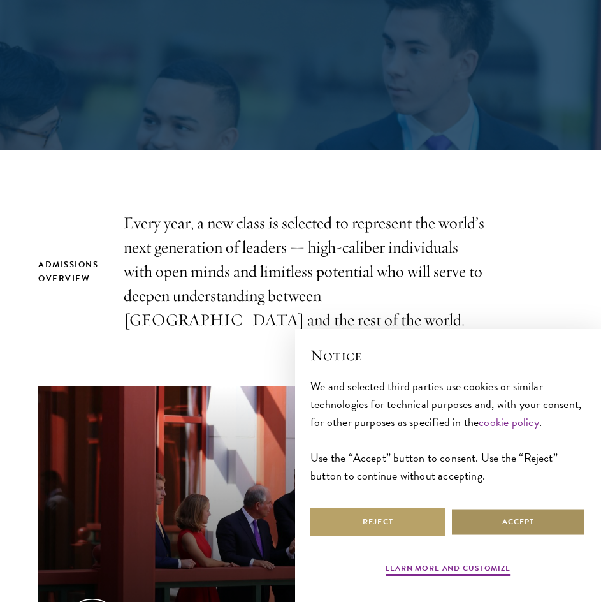
scroll to position [252, 0]
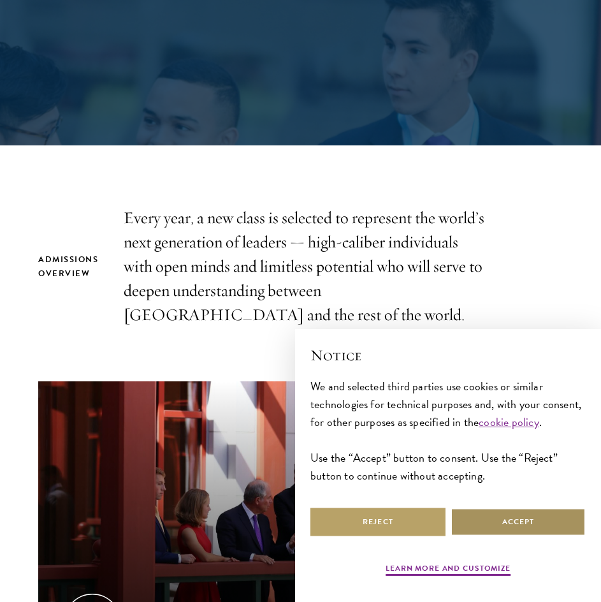
click at [504, 528] on button "Accept" at bounding box center [518, 521] width 135 height 29
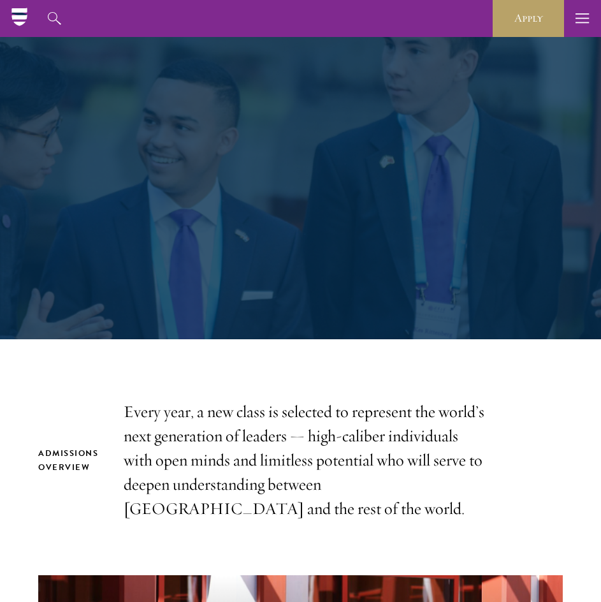
scroll to position [54, 0]
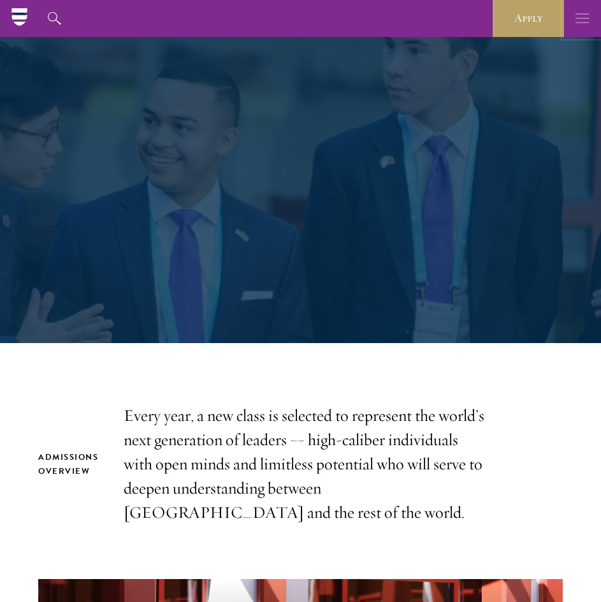
click at [571, 11] on button "button" at bounding box center [582, 18] width 37 height 37
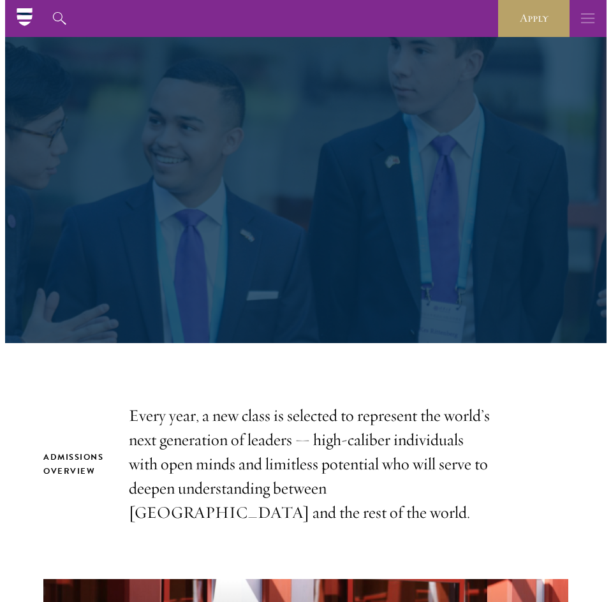
scroll to position [17, 0]
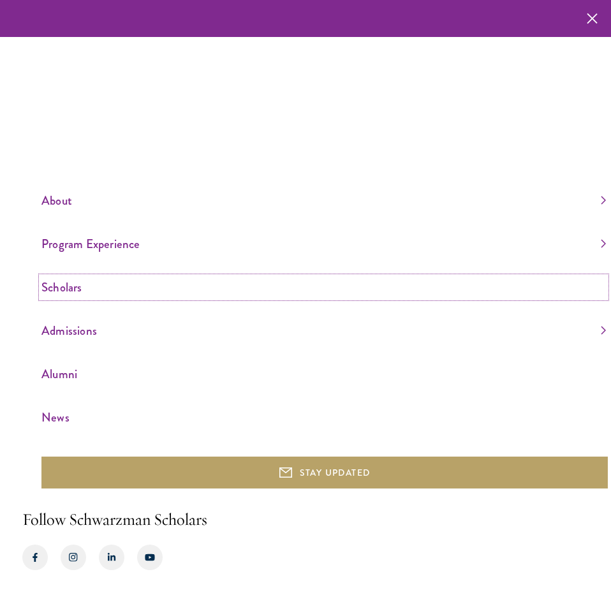
click at [77, 288] on link "Scholars" at bounding box center [323, 287] width 564 height 21
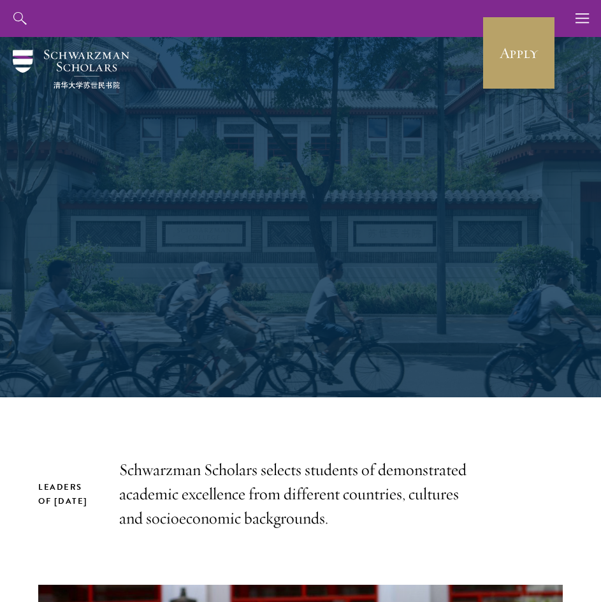
scroll to position [251, 0]
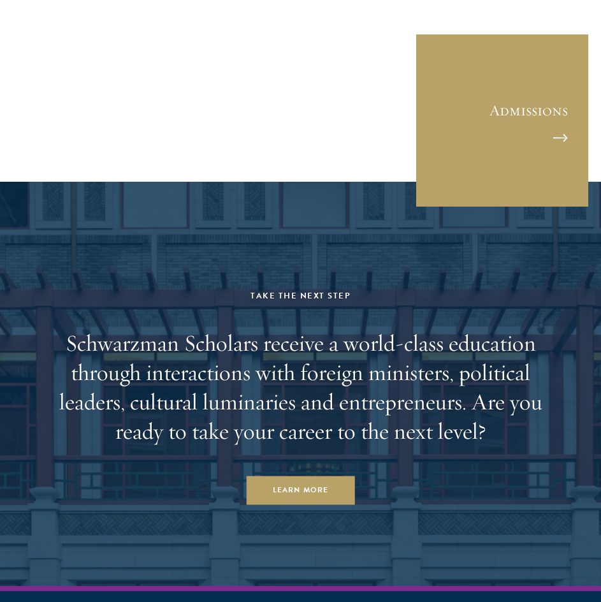
scroll to position [4562, 0]
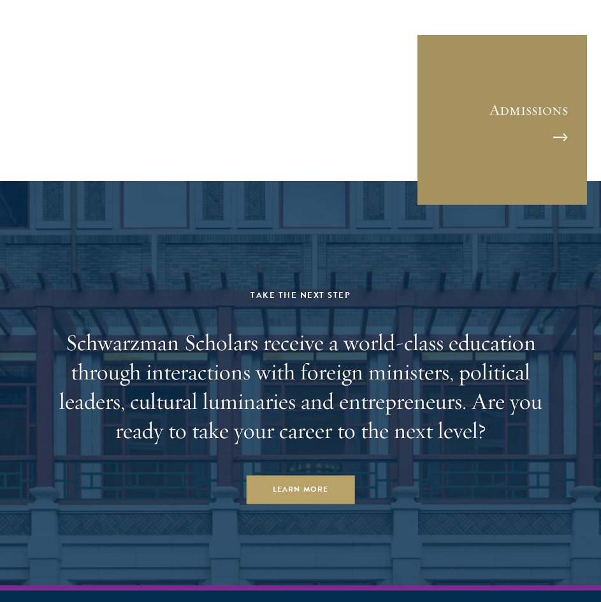
click at [462, 155] on link "Admissions" at bounding box center [502, 120] width 172 height 172
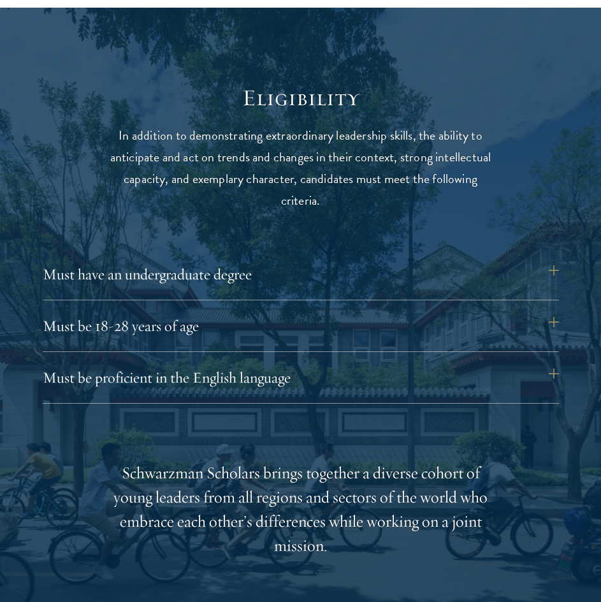
scroll to position [1482, 0]
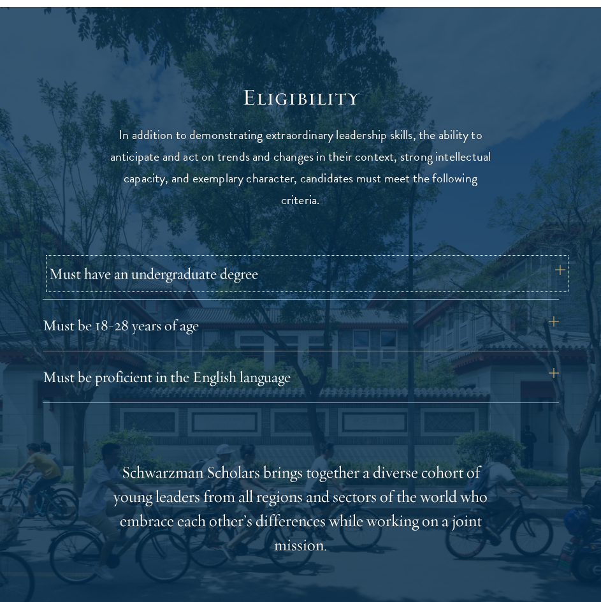
click at [300, 277] on button "Must have an undergraduate degree" at bounding box center [307, 273] width 516 height 31
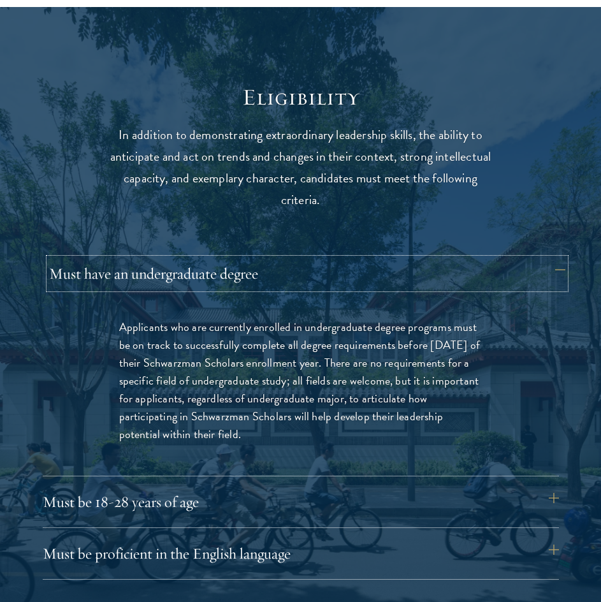
click at [300, 277] on button "Must have an undergraduate degree" at bounding box center [307, 273] width 516 height 31
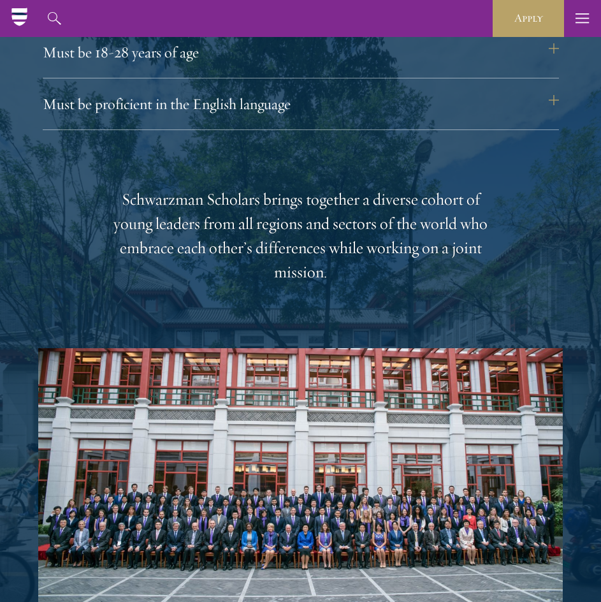
scroll to position [1569, 0]
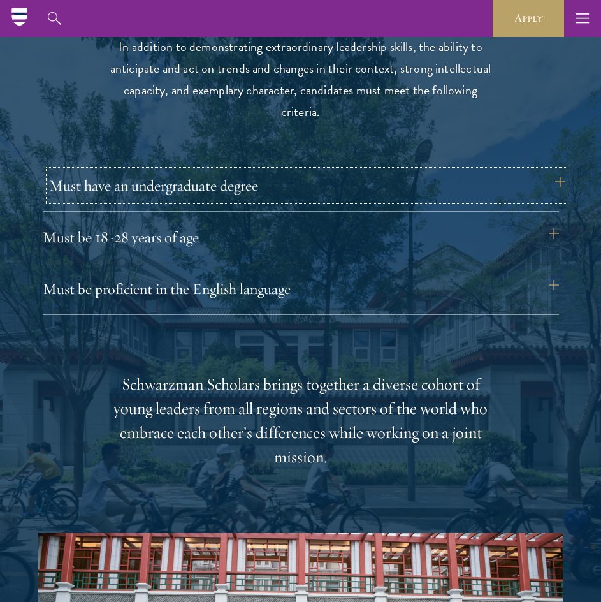
click at [342, 196] on button "Must have an undergraduate degree" at bounding box center [307, 185] width 516 height 31
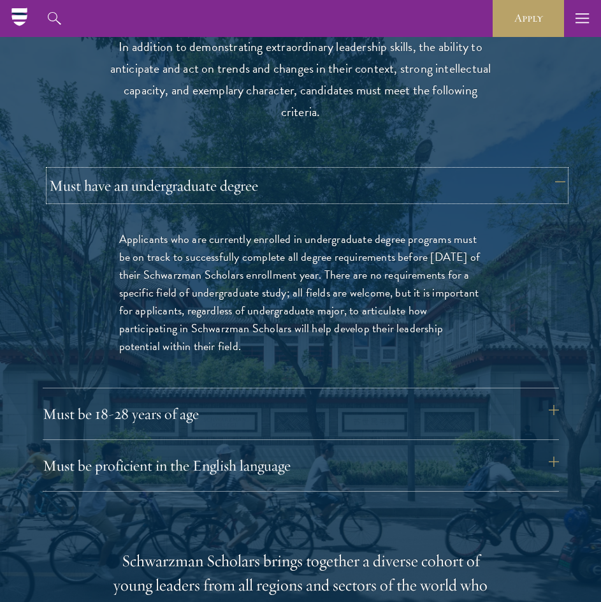
click at [342, 196] on button "Must have an undergraduate degree" at bounding box center [307, 185] width 516 height 31
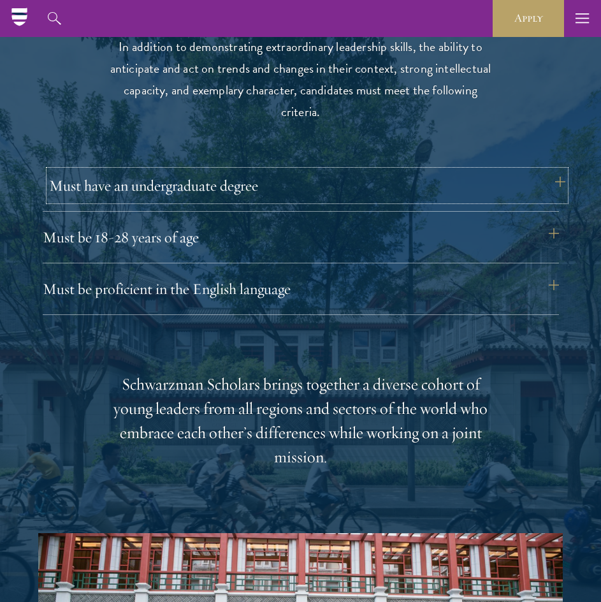
click at [342, 196] on button "Must have an undergraduate degree" at bounding box center [307, 185] width 516 height 31
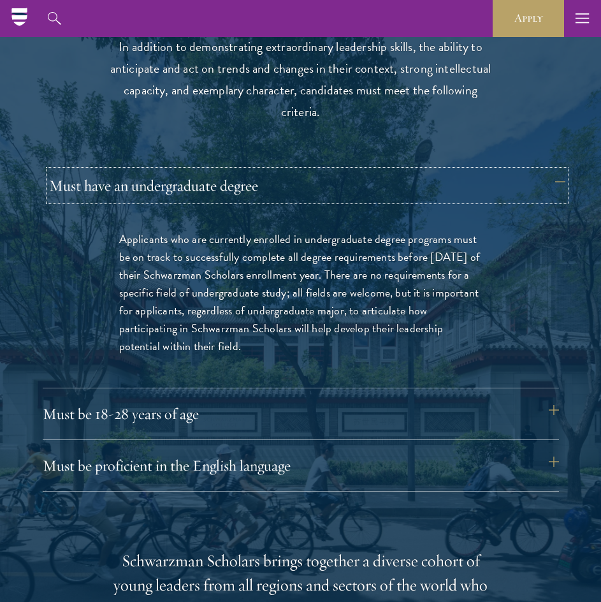
click at [342, 196] on button "Must have an undergraduate degree" at bounding box center [307, 185] width 516 height 31
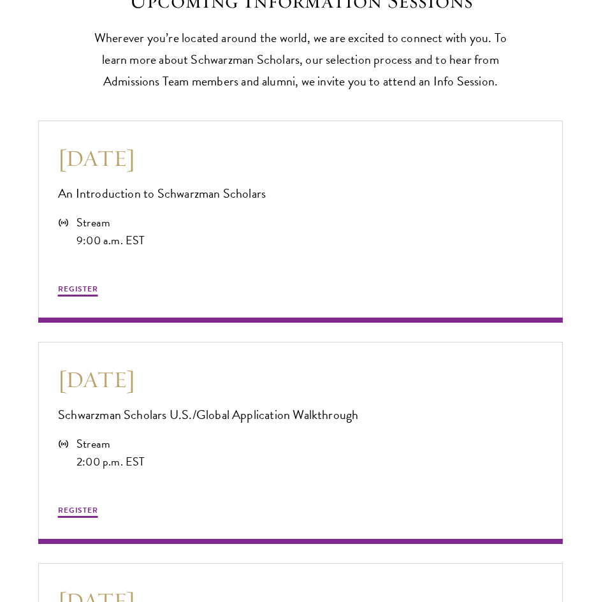
scroll to position [3126, 0]
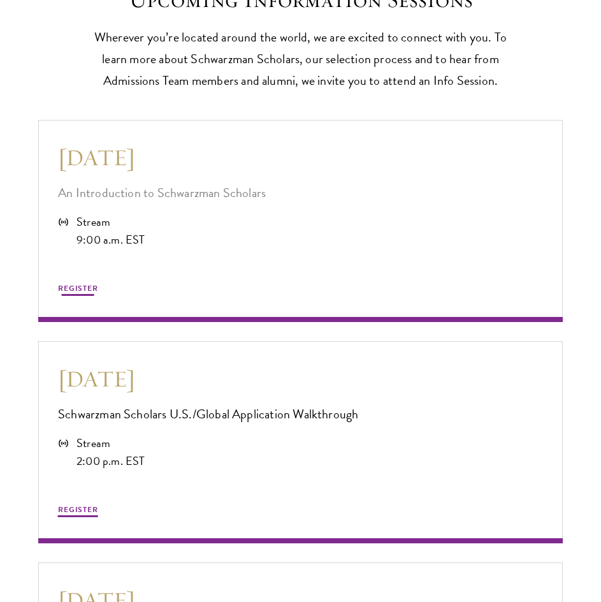
click at [259, 277] on div "REGISTER" at bounding box center [300, 273] width 485 height 49
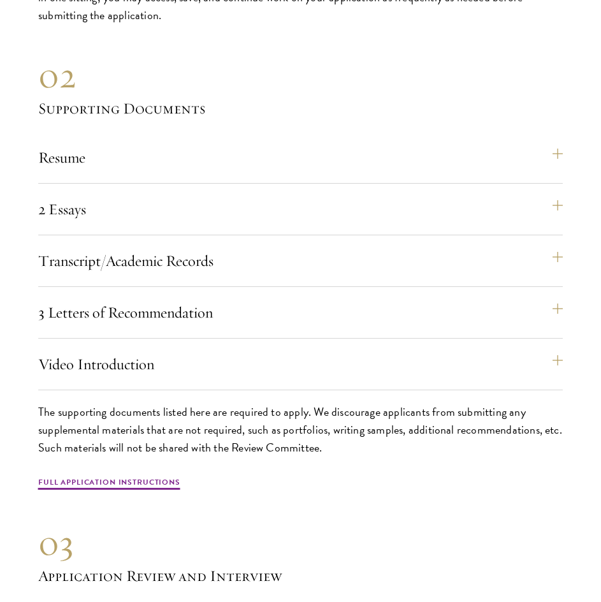
scroll to position [4388, 0]
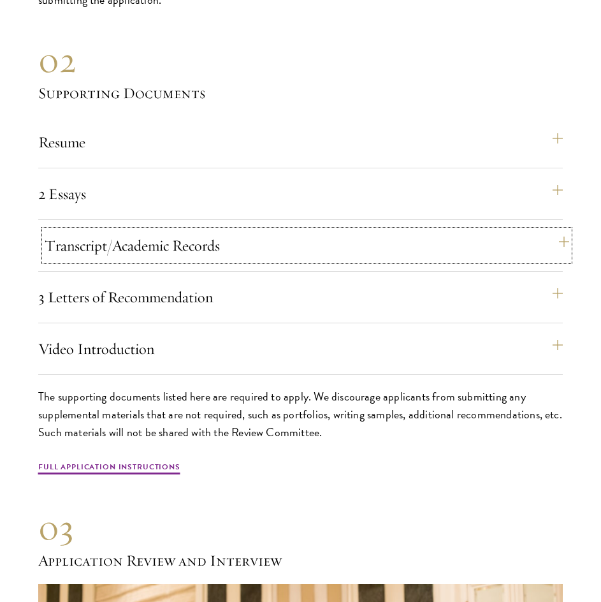
click at [317, 256] on button "Transcript/Academic Records" at bounding box center [307, 245] width 525 height 31
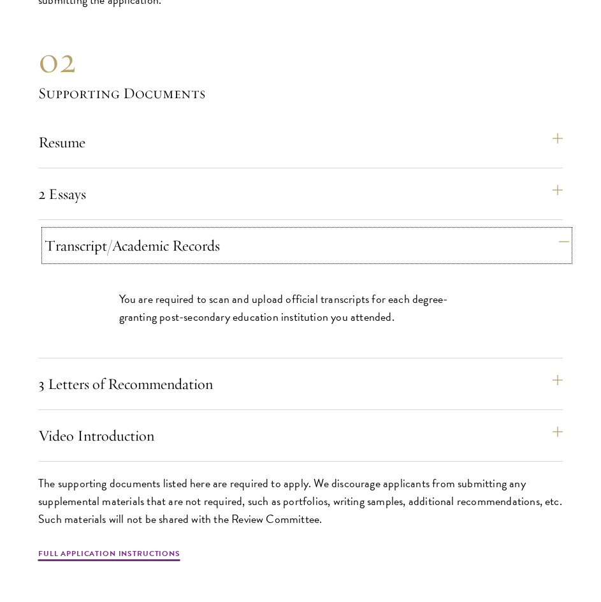
click at [317, 256] on button "Transcript/Academic Records" at bounding box center [307, 245] width 525 height 31
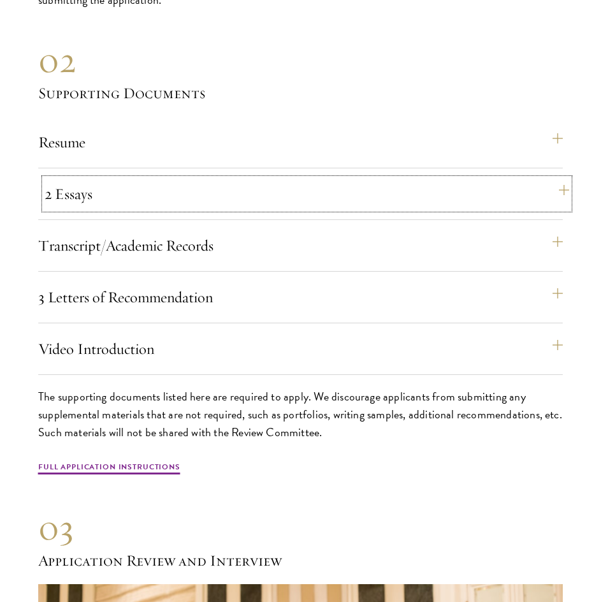
click at [271, 200] on button "2 Essays" at bounding box center [307, 193] width 525 height 31
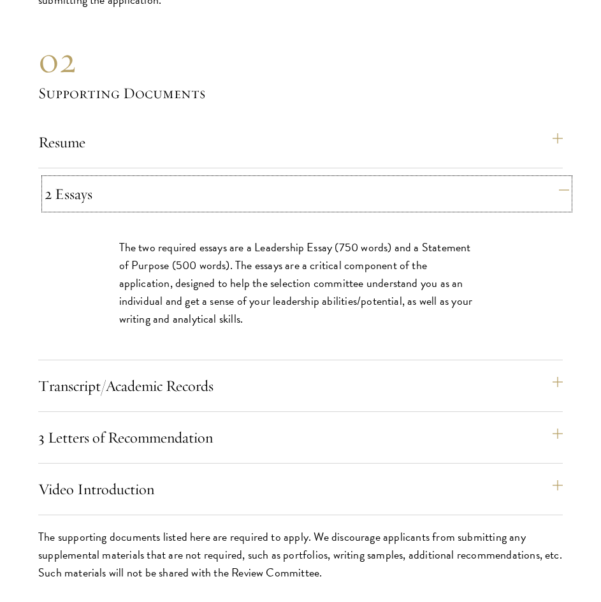
click at [252, 201] on button "2 Essays" at bounding box center [307, 193] width 525 height 31
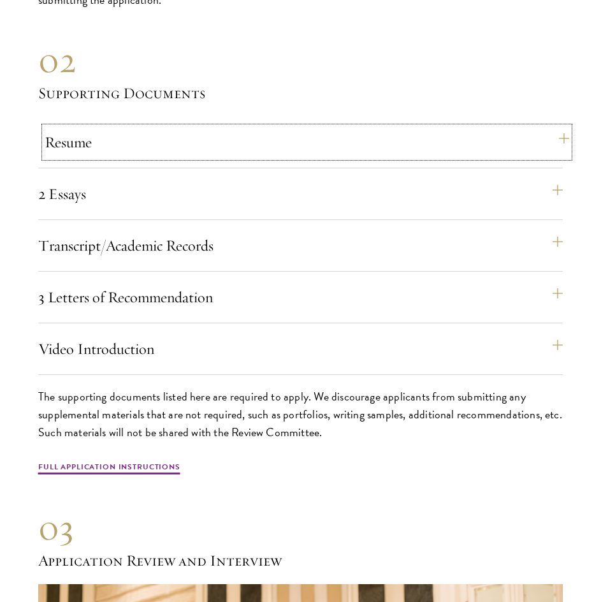
click at [221, 157] on button "Resume" at bounding box center [307, 142] width 525 height 31
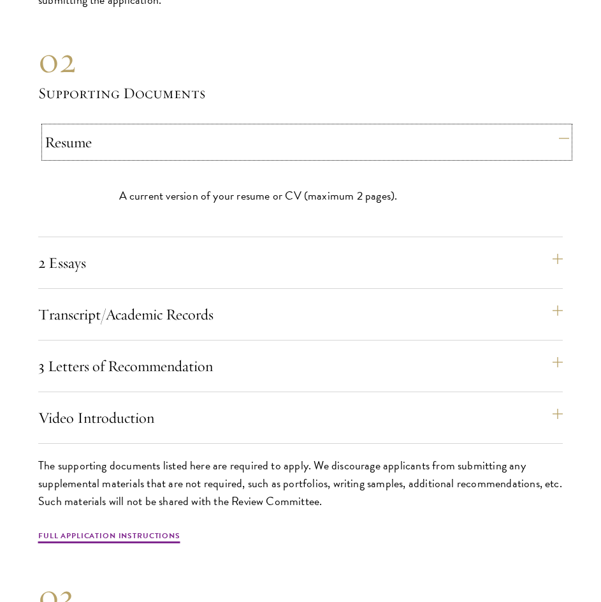
click at [226, 157] on button "Resume" at bounding box center [307, 142] width 525 height 31
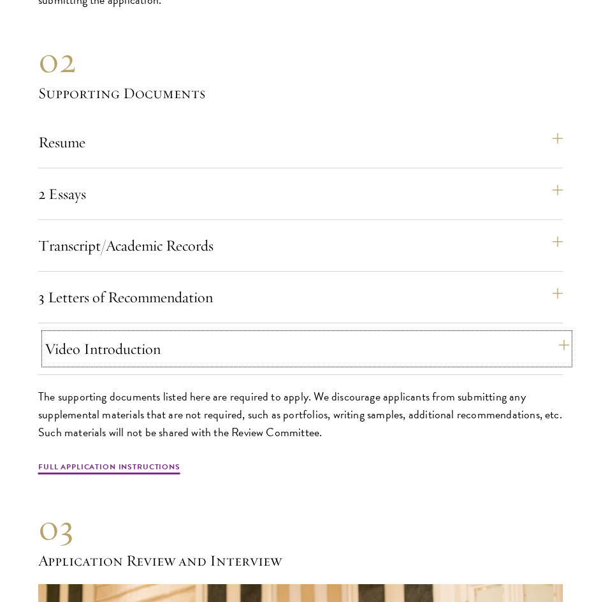
click at [157, 364] on button "Video Introduction" at bounding box center [307, 348] width 525 height 31
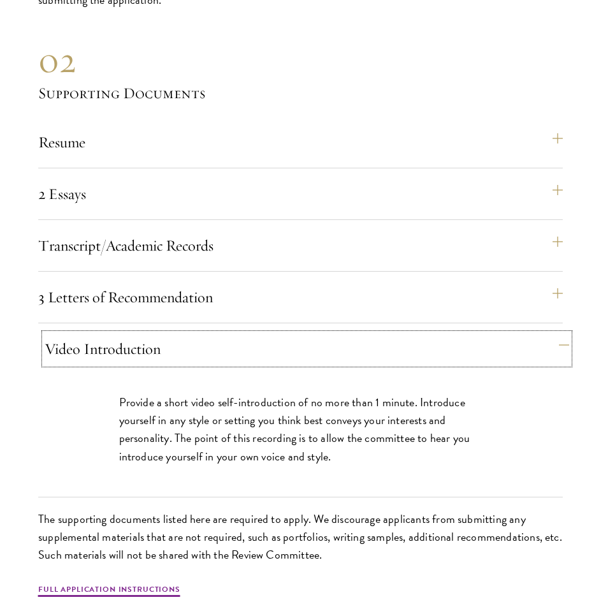
click at [157, 364] on button "Video Introduction" at bounding box center [307, 348] width 525 height 31
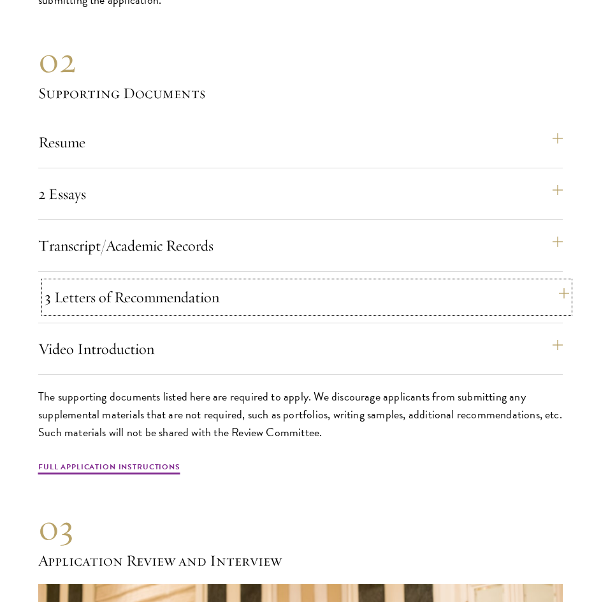
click at [171, 312] on button "3 Letters of Recommendation" at bounding box center [307, 297] width 525 height 31
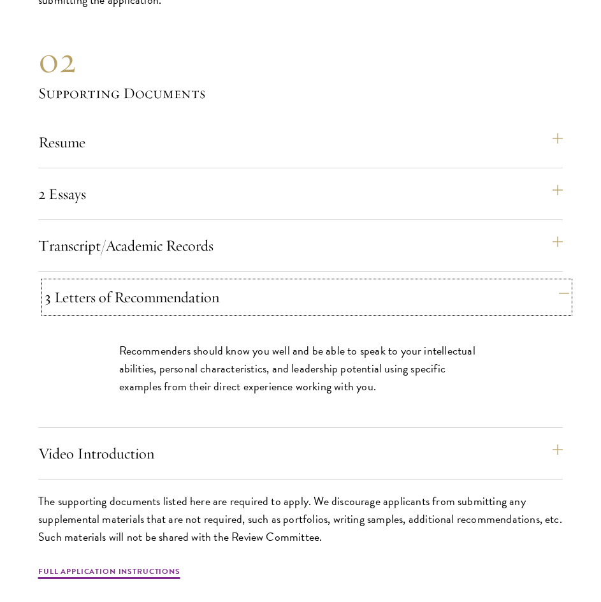
click at [171, 312] on button "3 Letters of Recommendation" at bounding box center [307, 297] width 525 height 31
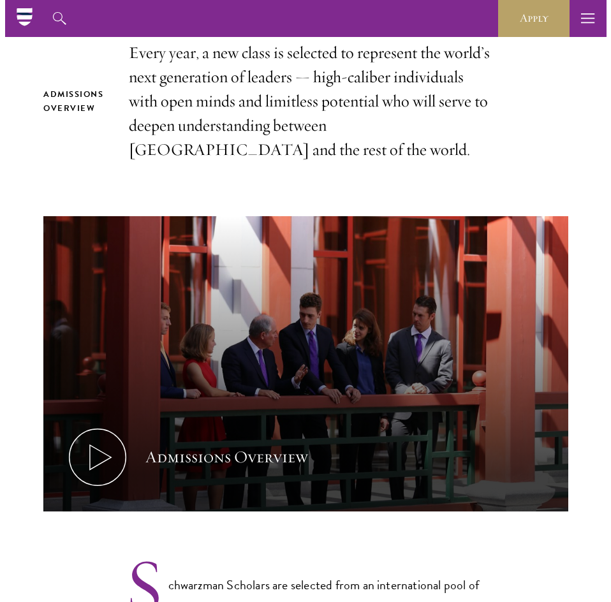
scroll to position [0, 0]
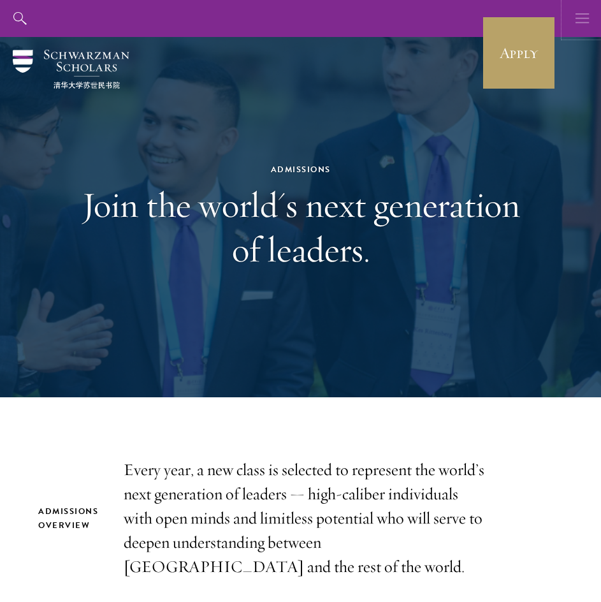
click at [578, 20] on icon "button" at bounding box center [583, 18] width 14 height 37
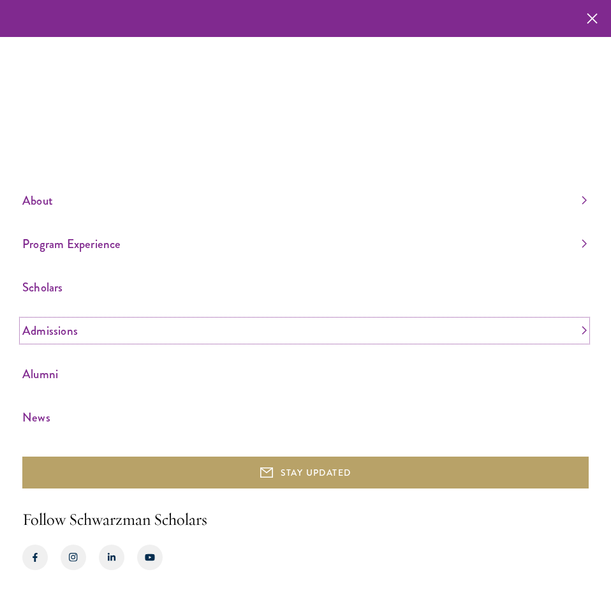
click at [57, 331] on link "Admissions" at bounding box center [304, 330] width 564 height 21
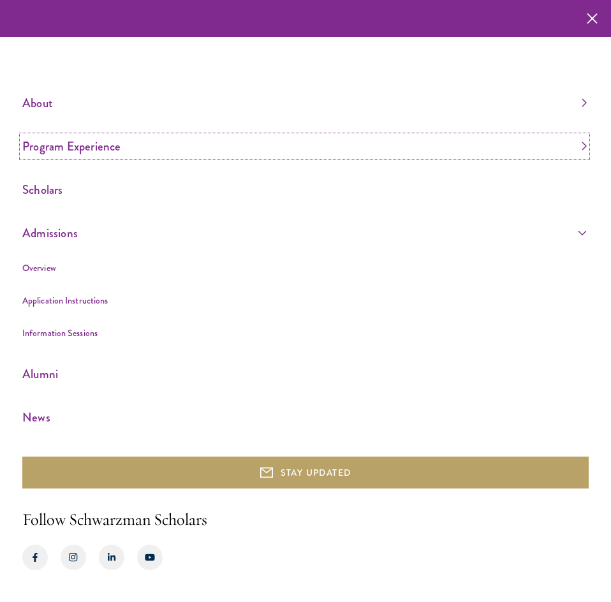
click at [43, 147] on link "Program Experience" at bounding box center [304, 146] width 564 height 21
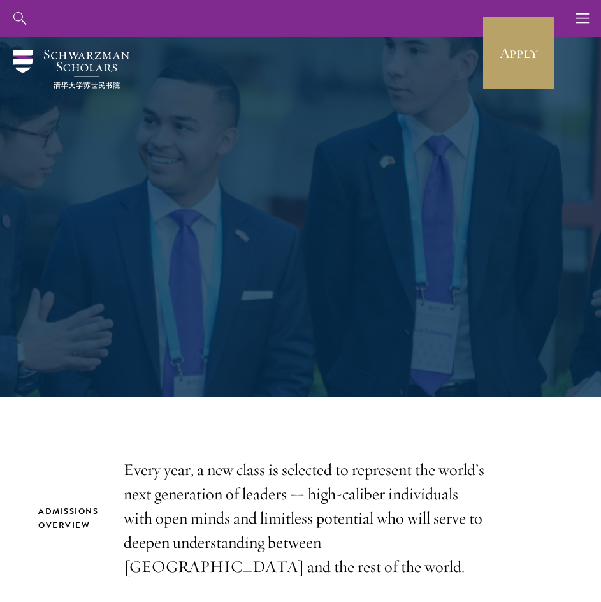
scroll to position [17, 0]
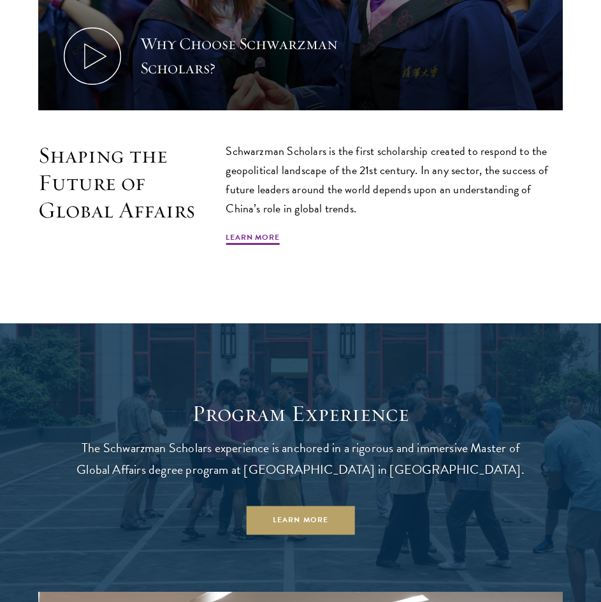
scroll to position [752, 0]
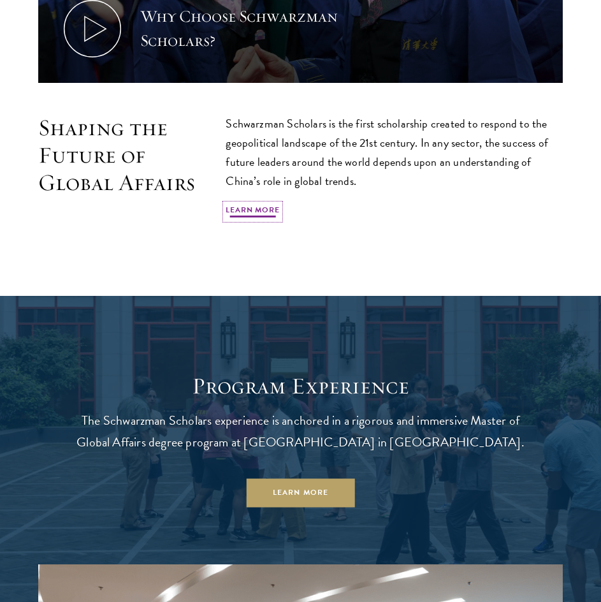
click at [251, 210] on link "Learn More" at bounding box center [253, 211] width 54 height 15
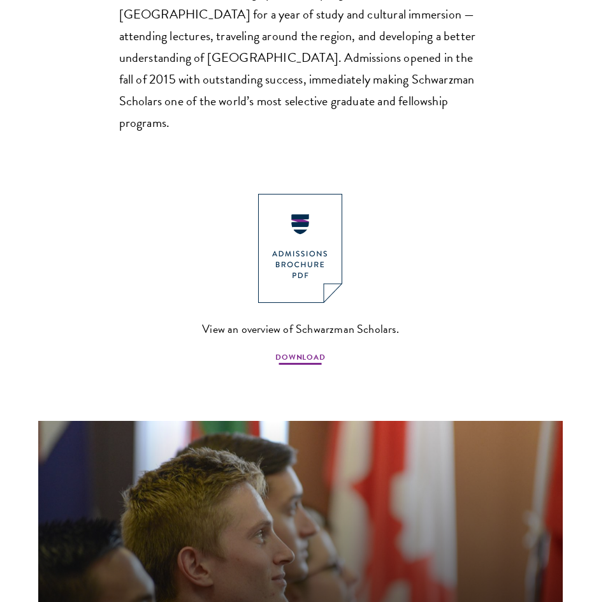
scroll to position [1149, 0]
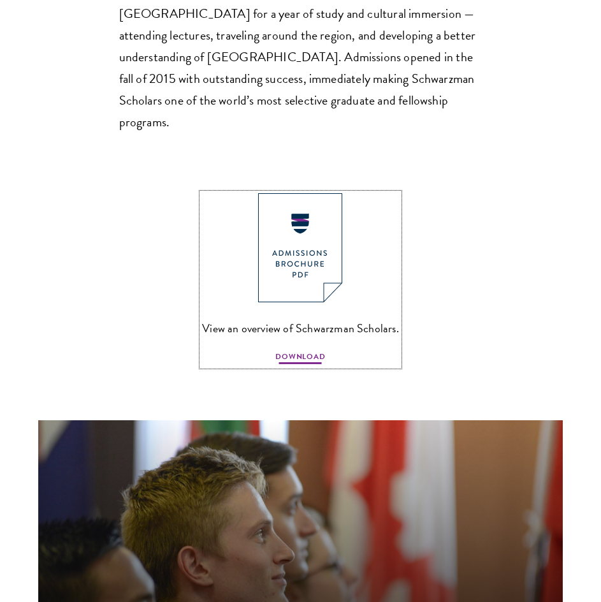
click at [289, 351] on span "DOWNLOAD" at bounding box center [300, 358] width 50 height 15
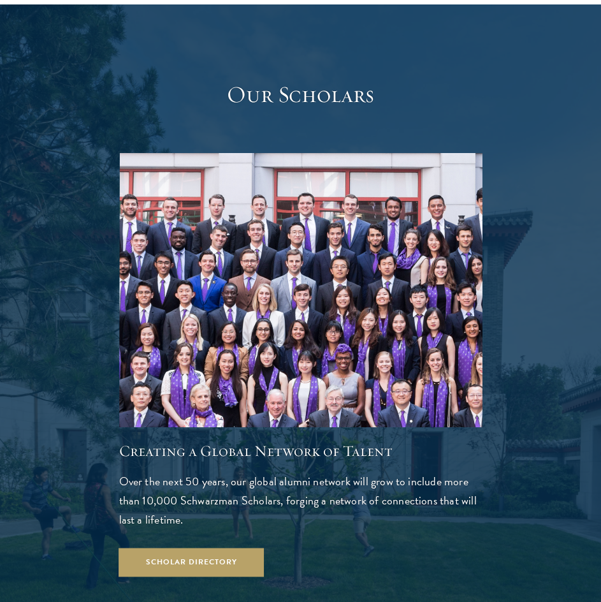
scroll to position [1940, 0]
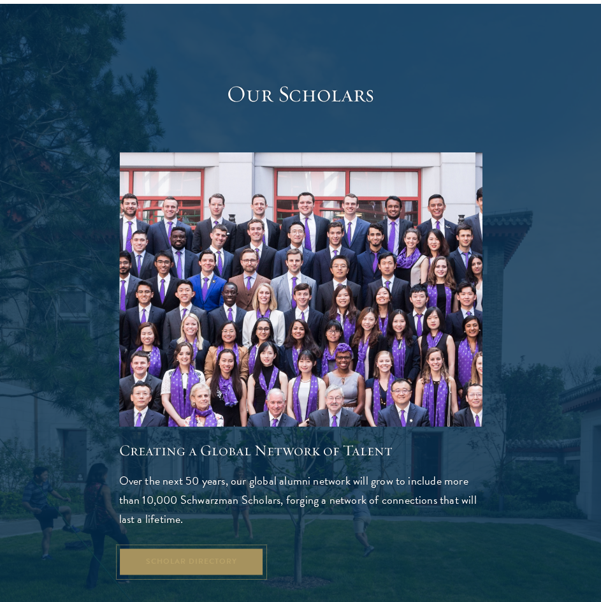
click at [192, 548] on link "Scholar Directory" at bounding box center [191, 562] width 145 height 29
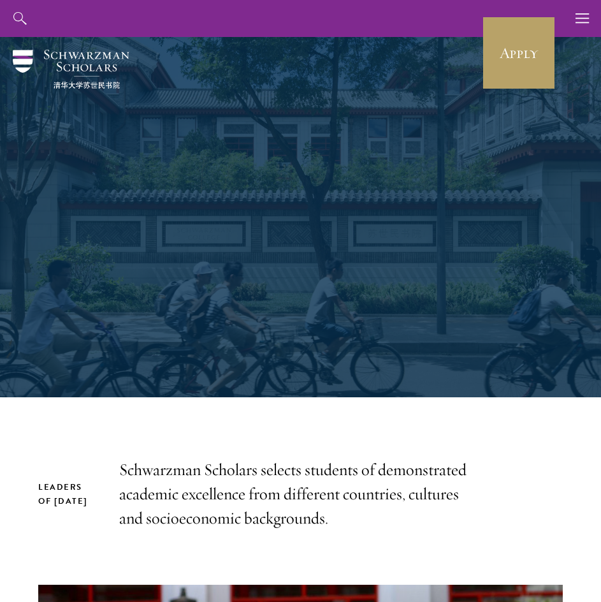
scroll to position [780, 0]
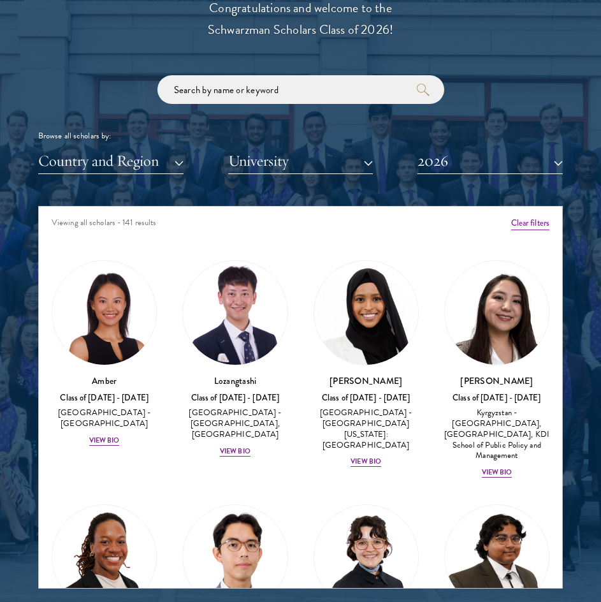
scroll to position [34, 0]
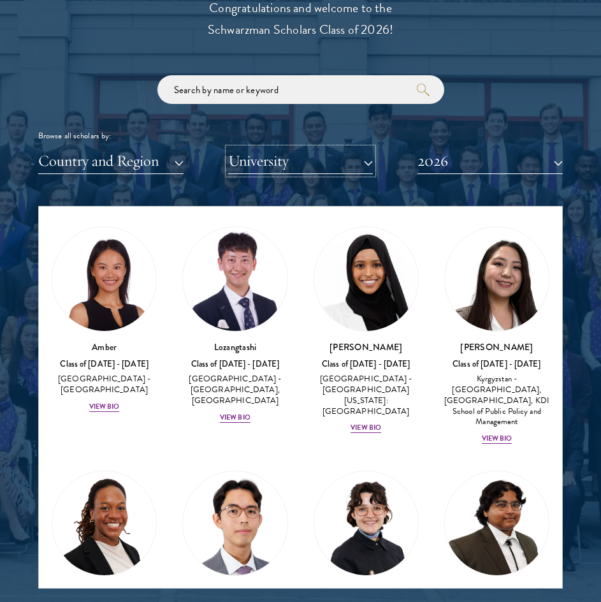
click at [366, 158] on button "University" at bounding box center [300, 161] width 145 height 26
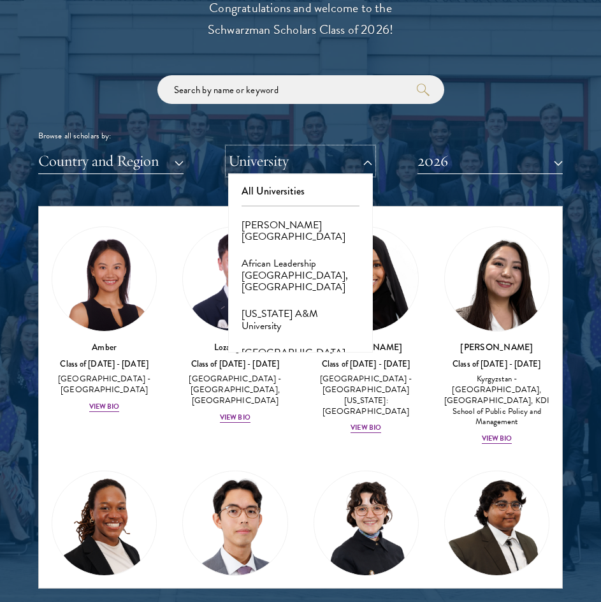
scroll to position [43, 0]
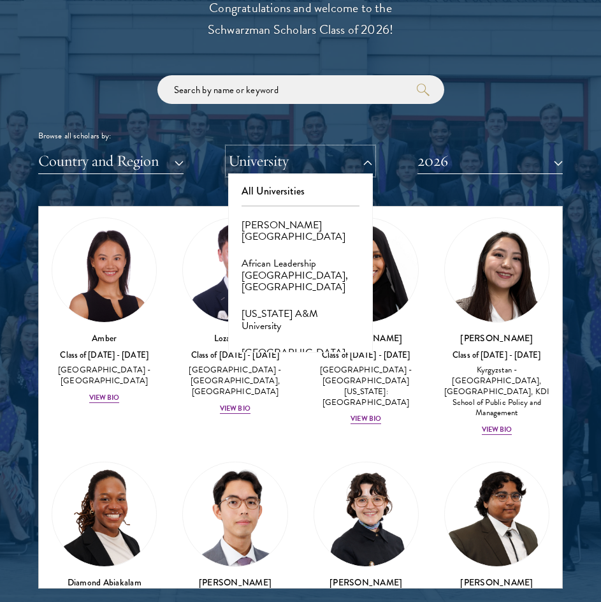
click at [366, 158] on button "University" at bounding box center [300, 161] width 145 height 26
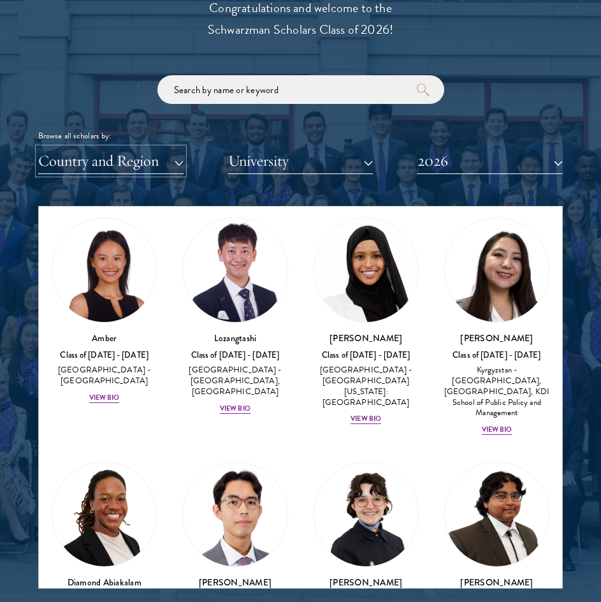
click at [163, 163] on button "Country and Region" at bounding box center [110, 161] width 145 height 26
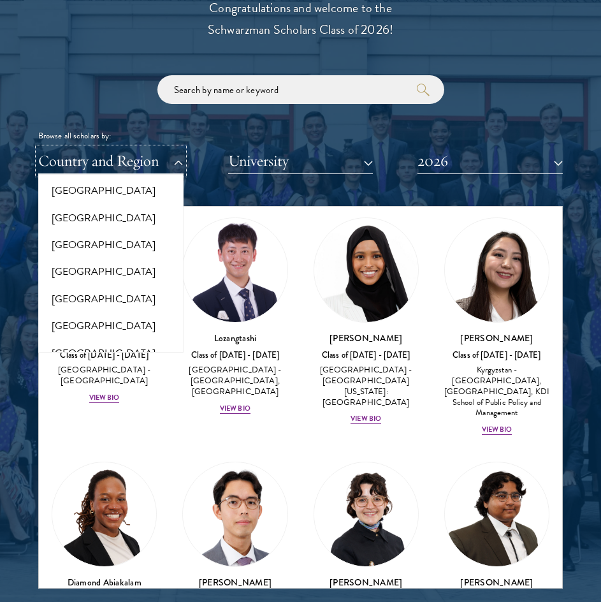
scroll to position [1468, 0]
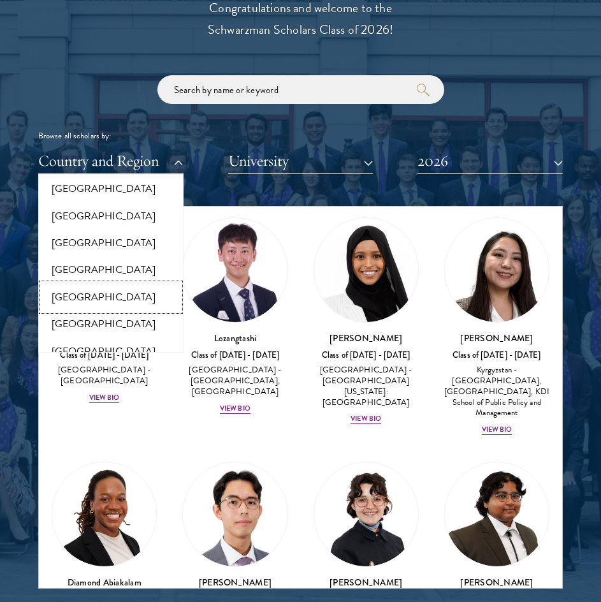
click at [92, 306] on button "[GEOGRAPHIC_DATA]" at bounding box center [111, 297] width 138 height 27
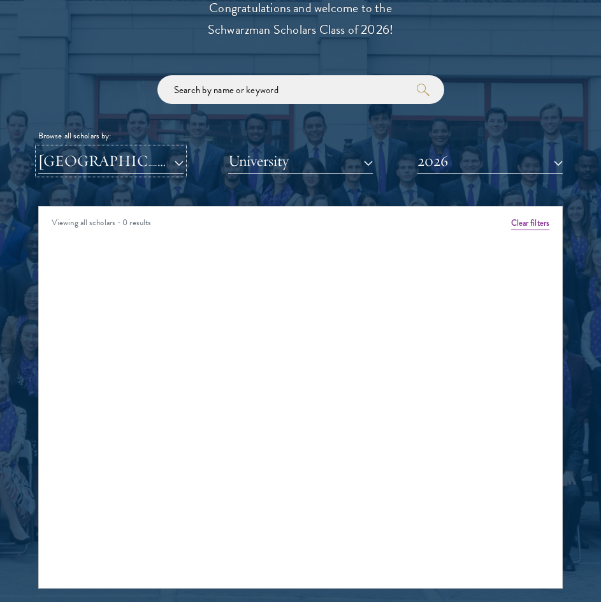
click at [153, 158] on button "[GEOGRAPHIC_DATA]" at bounding box center [110, 161] width 145 height 26
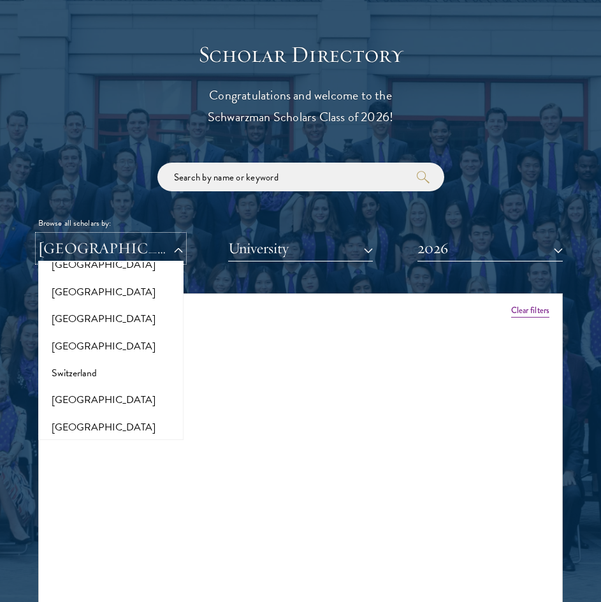
scroll to position [2415, 0]
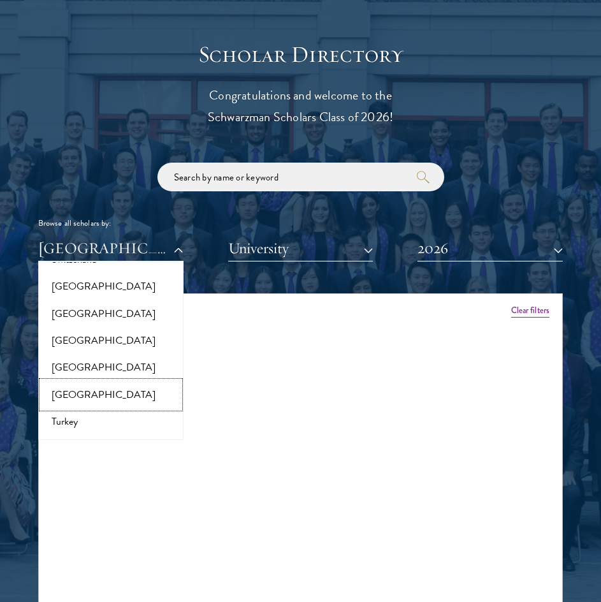
click at [68, 381] on button "[GEOGRAPHIC_DATA]" at bounding box center [111, 394] width 138 height 27
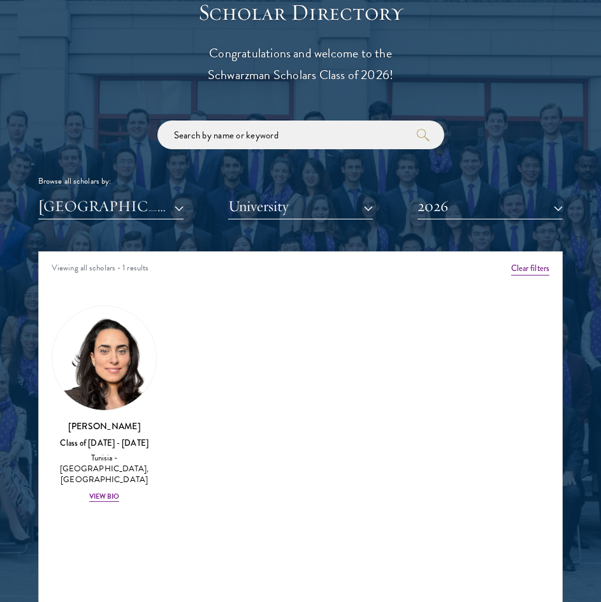
scroll to position [1472, 0]
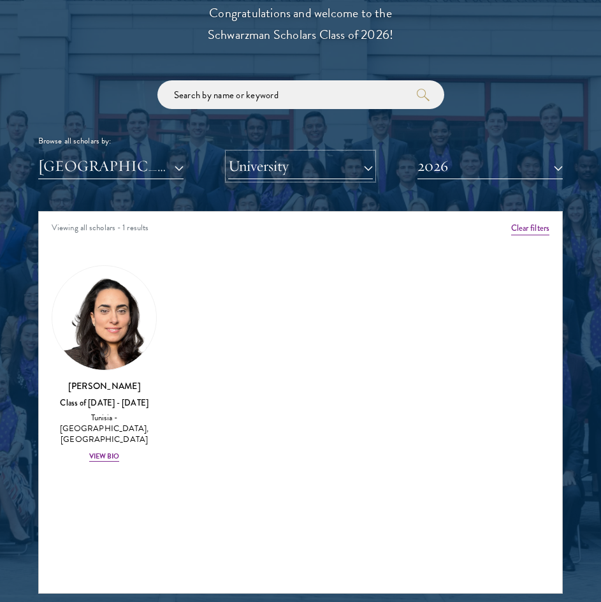
click at [316, 155] on button "University" at bounding box center [300, 166] width 145 height 26
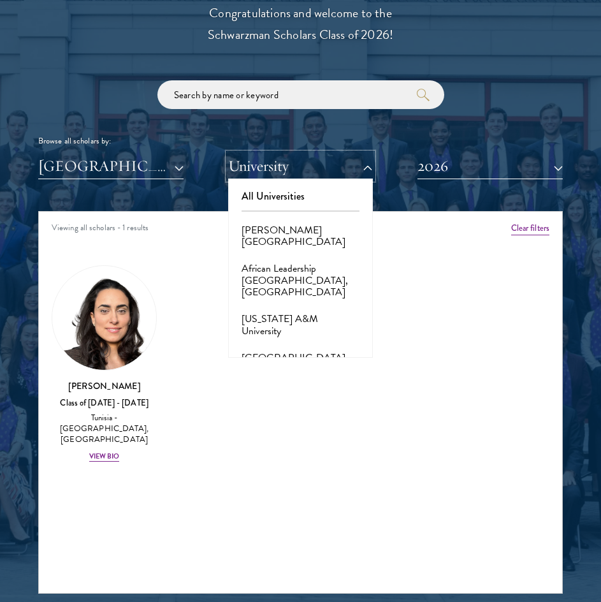
click at [316, 155] on button "University" at bounding box center [300, 166] width 145 height 26
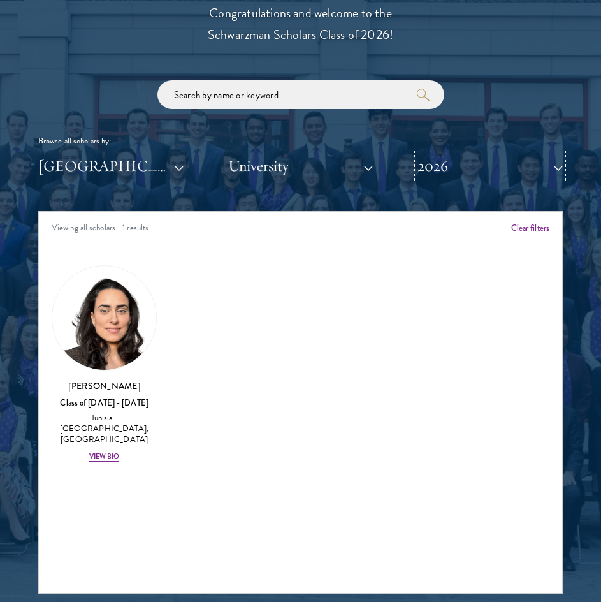
click at [527, 154] on button "2026" at bounding box center [490, 166] width 145 height 26
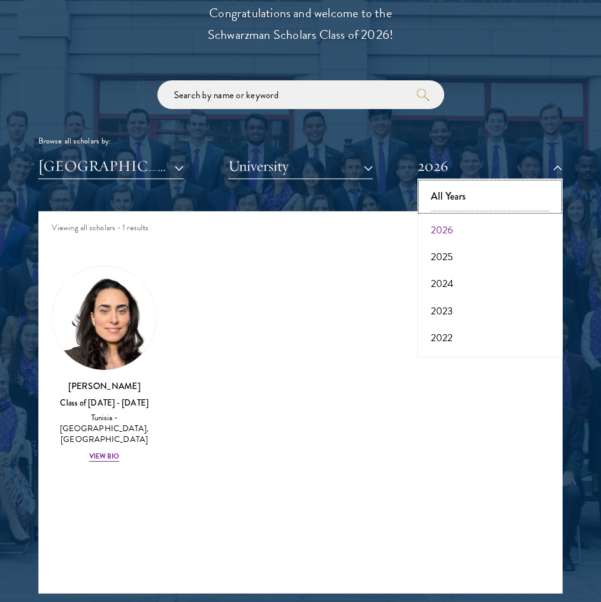
click at [469, 194] on button "All Years" at bounding box center [490, 196] width 138 height 27
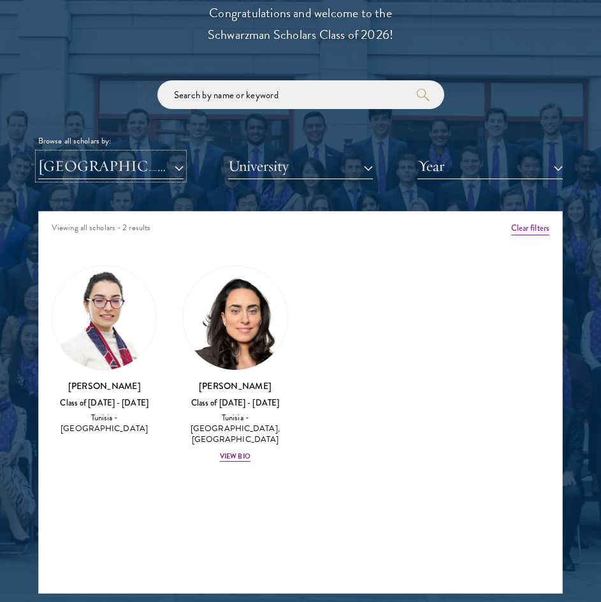
click at [106, 169] on button "[GEOGRAPHIC_DATA]" at bounding box center [110, 166] width 145 height 26
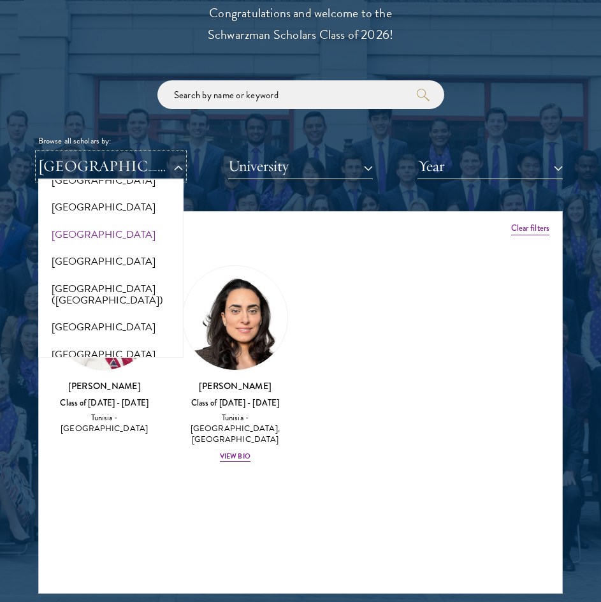
scroll to position [1543, 0]
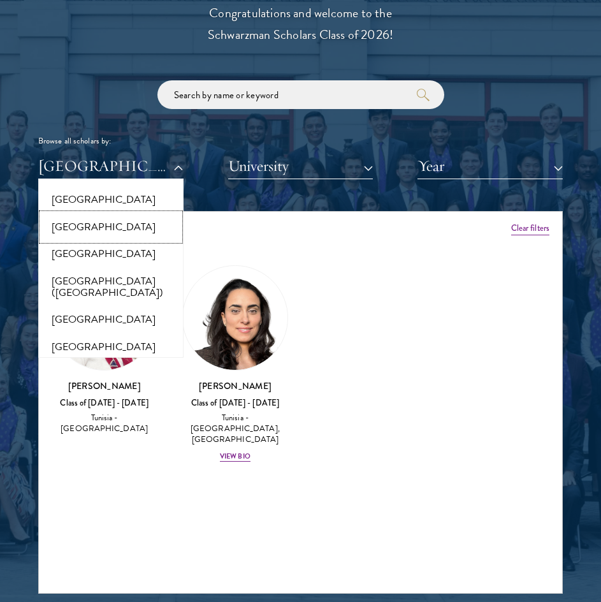
click at [69, 224] on button "[GEOGRAPHIC_DATA]" at bounding box center [111, 227] width 138 height 27
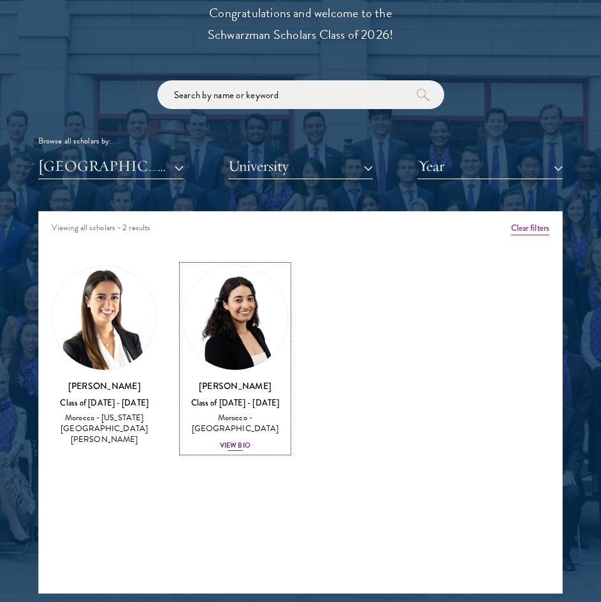
click at [240, 449] on div "View Bio" at bounding box center [235, 446] width 31 height 10
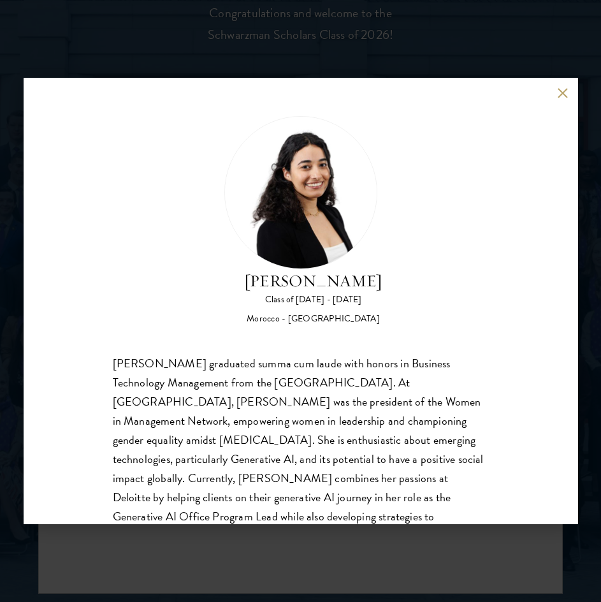
scroll to position [40, 0]
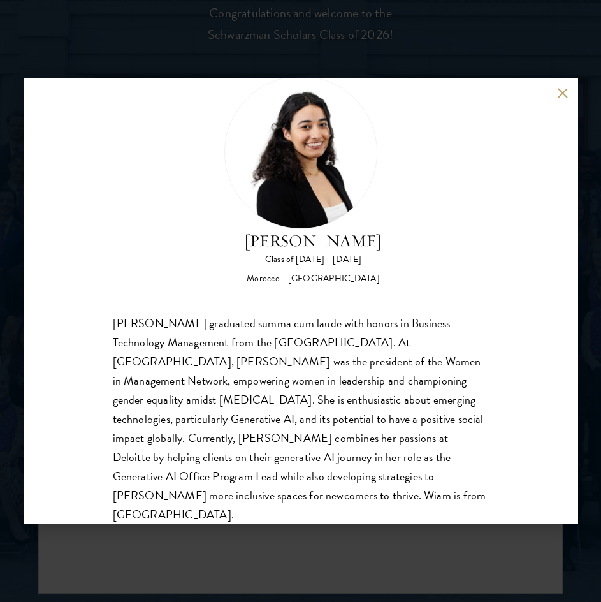
click at [568, 91] on button at bounding box center [563, 92] width 11 height 11
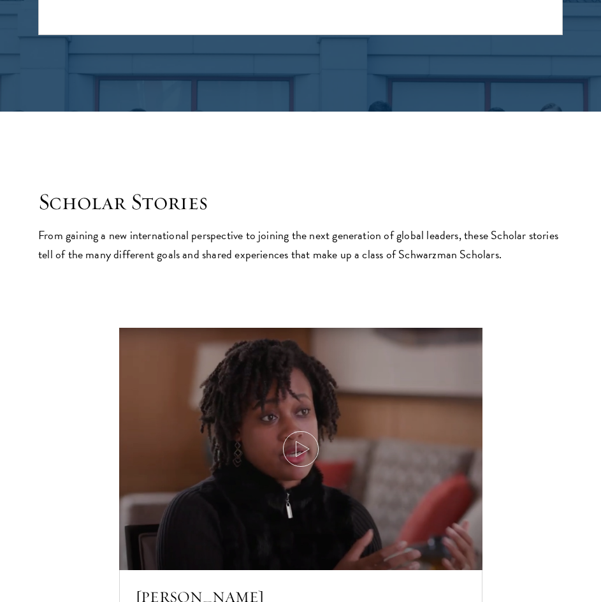
scroll to position [2181, 0]
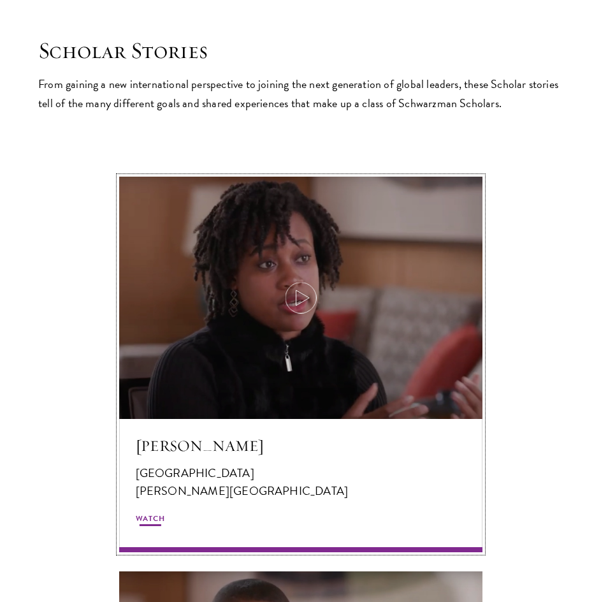
click at [305, 300] on icon at bounding box center [301, 298] width 36 height 36
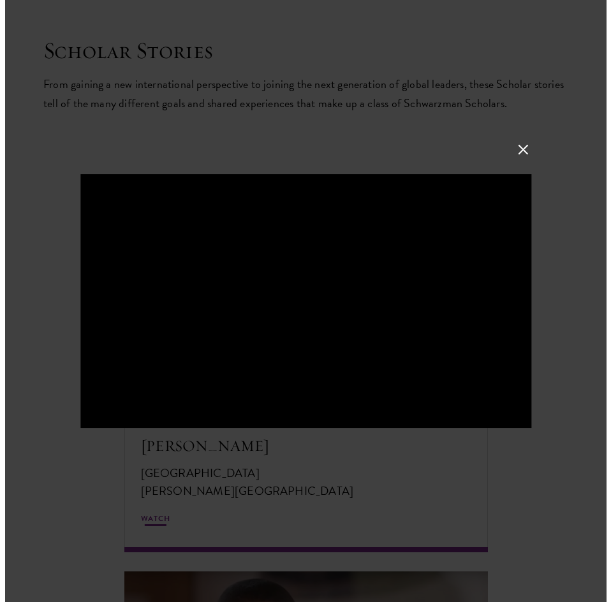
scroll to position [2187, 0]
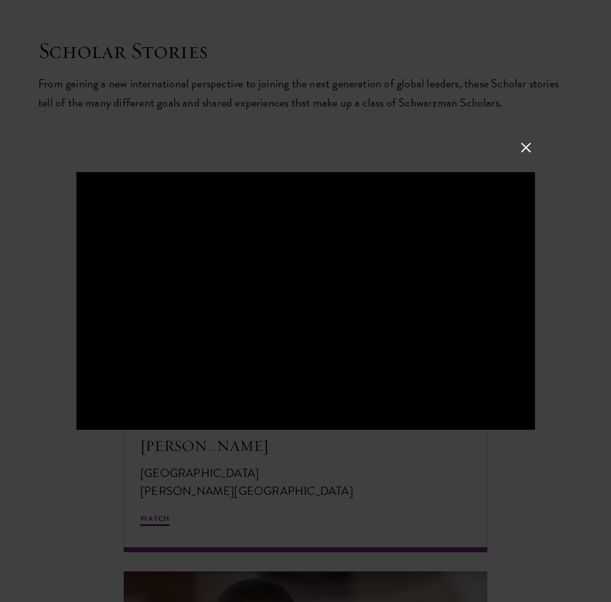
click at [526, 145] on button at bounding box center [526, 147] width 17 height 17
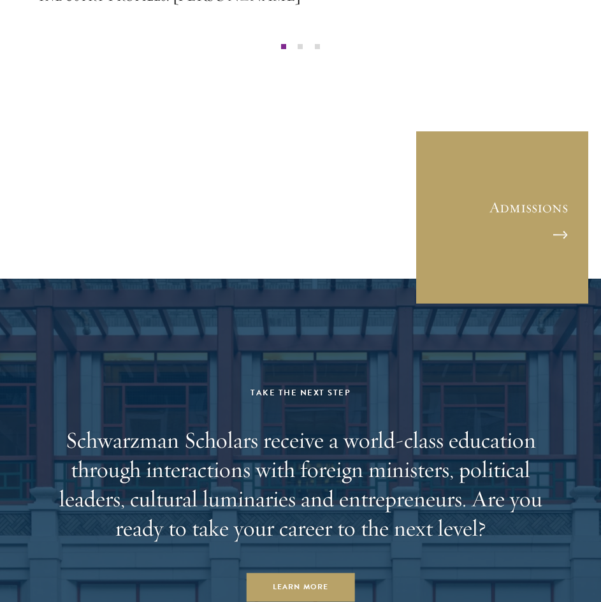
scroll to position [4468, 0]
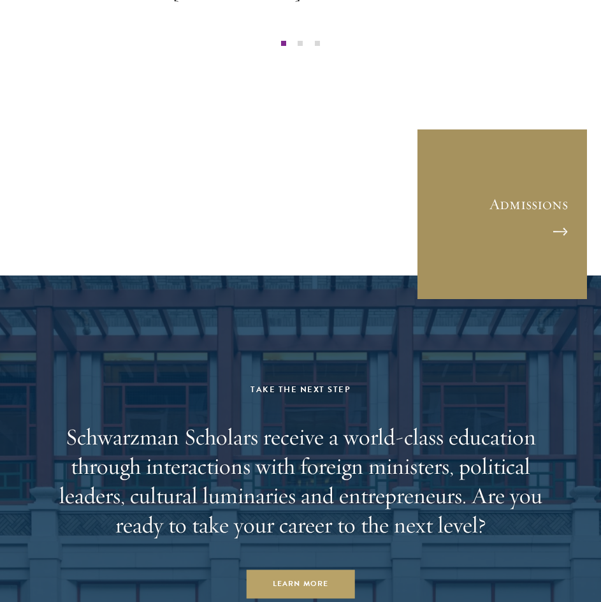
click at [518, 248] on link "Admissions" at bounding box center [502, 214] width 172 height 172
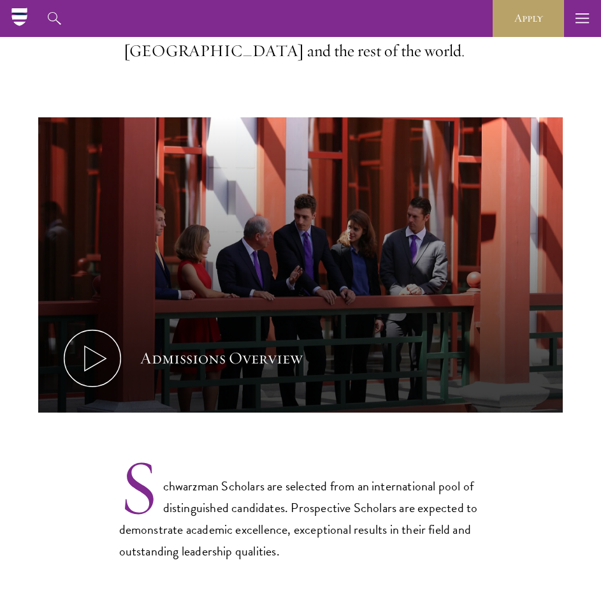
scroll to position [515, 0]
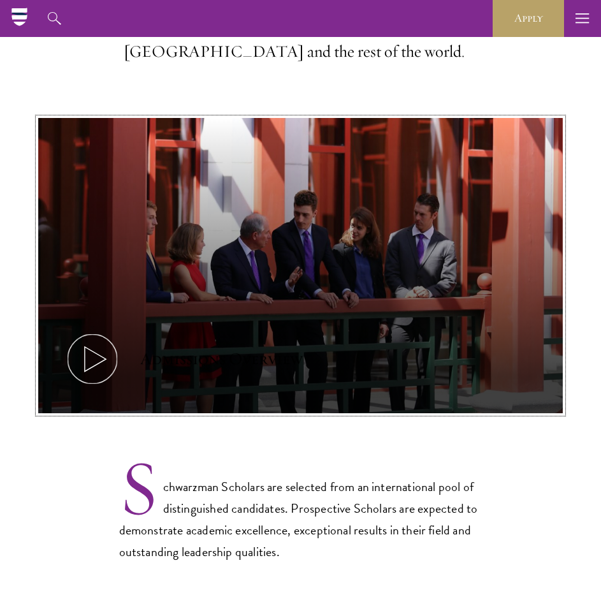
click at [96, 369] on icon at bounding box center [92, 358] width 57 height 57
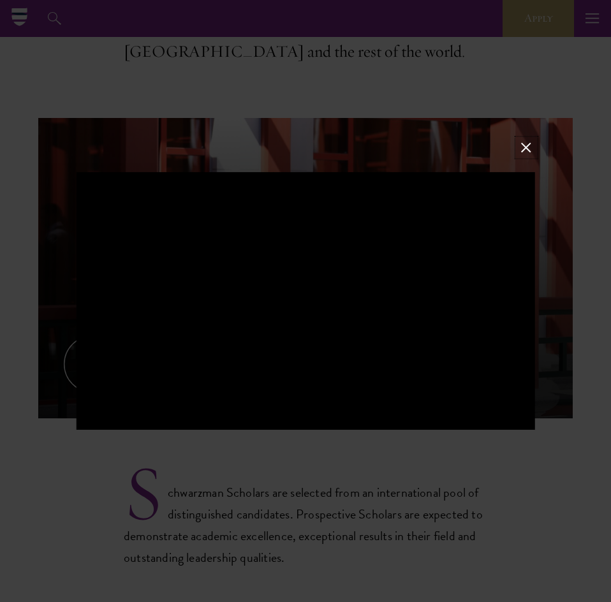
click at [523, 146] on button at bounding box center [526, 147] width 17 height 17
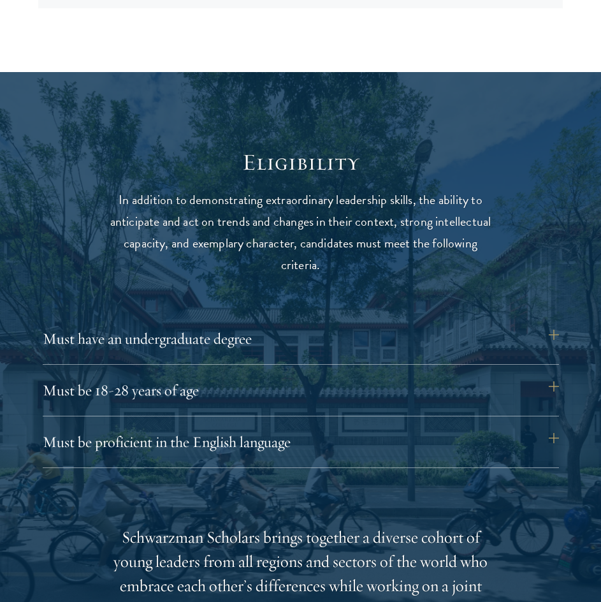
scroll to position [1421, 0]
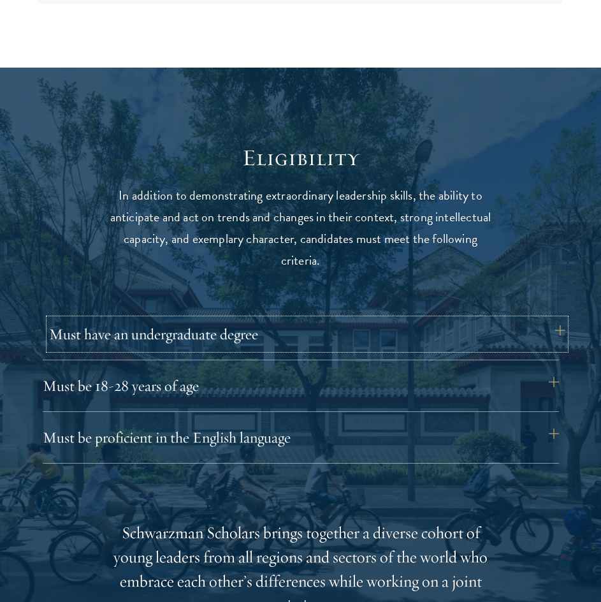
click at [291, 337] on button "Must have an undergraduate degree" at bounding box center [307, 334] width 516 height 31
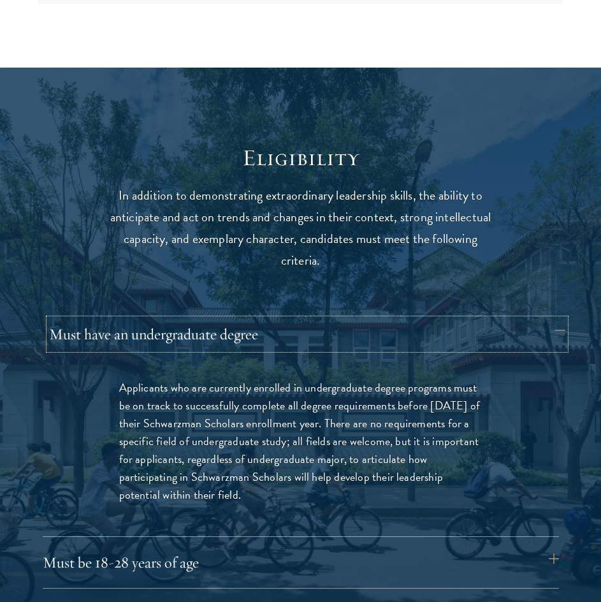
click at [291, 337] on button "Must have an undergraduate degree" at bounding box center [307, 334] width 516 height 31
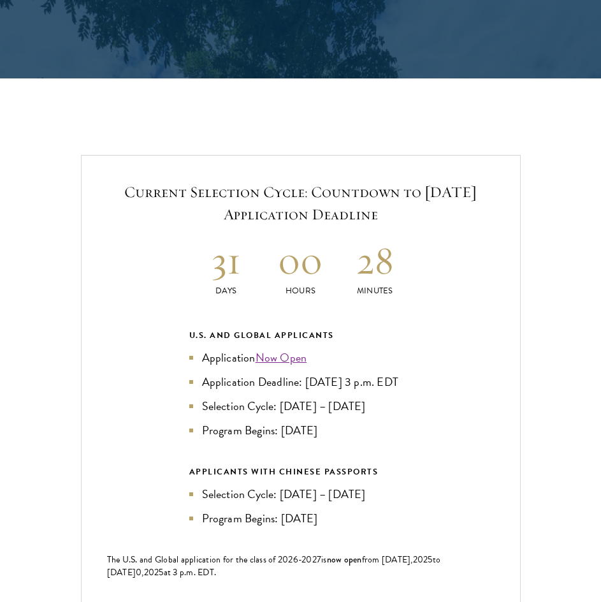
scroll to position [2407, 0]
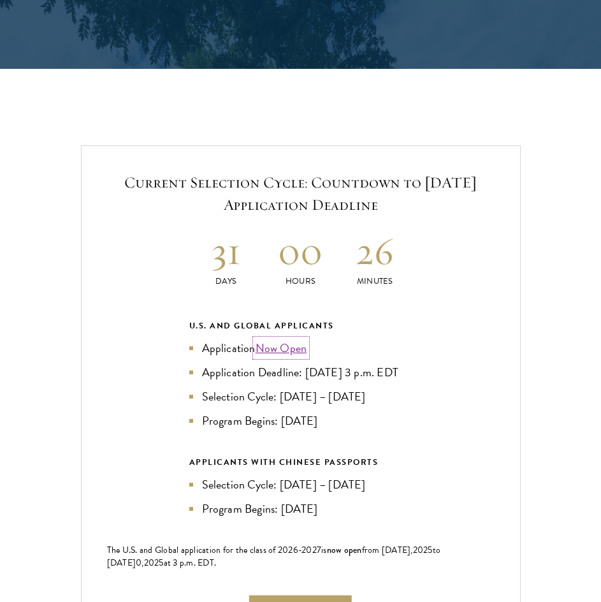
click at [276, 345] on link "Now Open" at bounding box center [282, 347] width 52 height 17
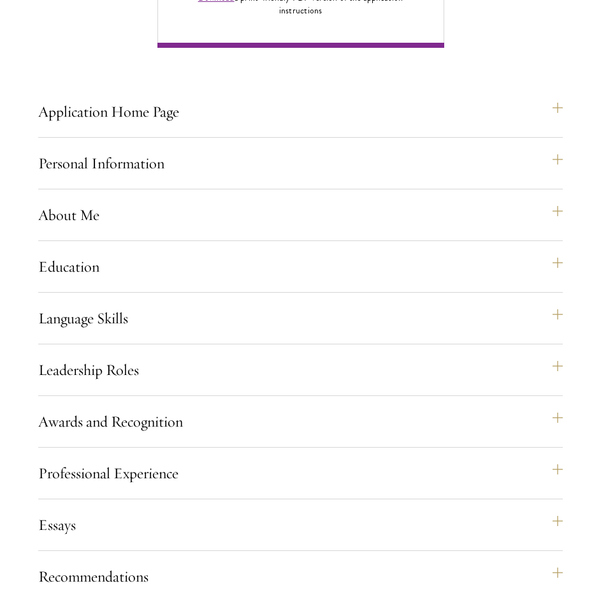
scroll to position [1024, 0]
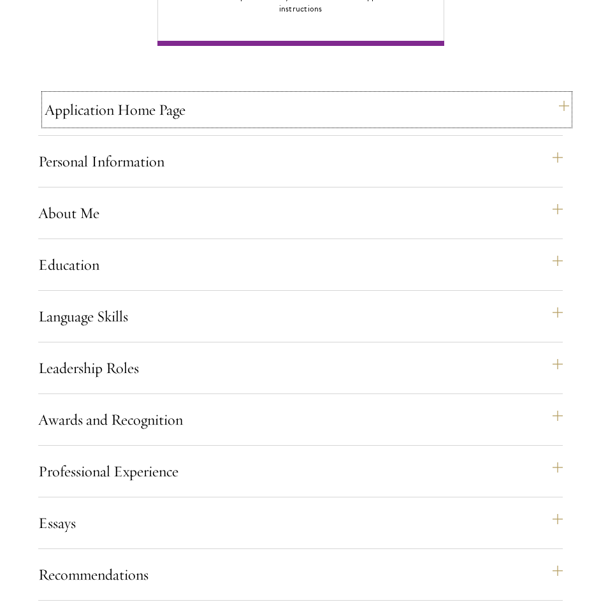
click at [506, 125] on button "Application Home Page" at bounding box center [307, 109] width 525 height 31
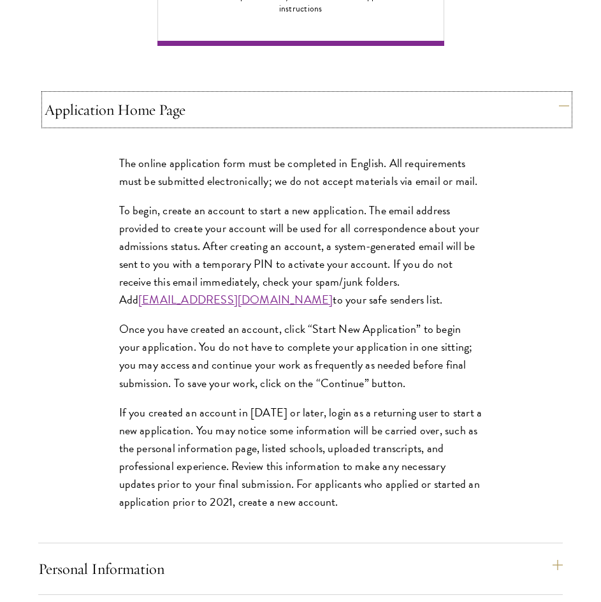
click at [506, 125] on button "Application Home Page" at bounding box center [307, 109] width 525 height 31
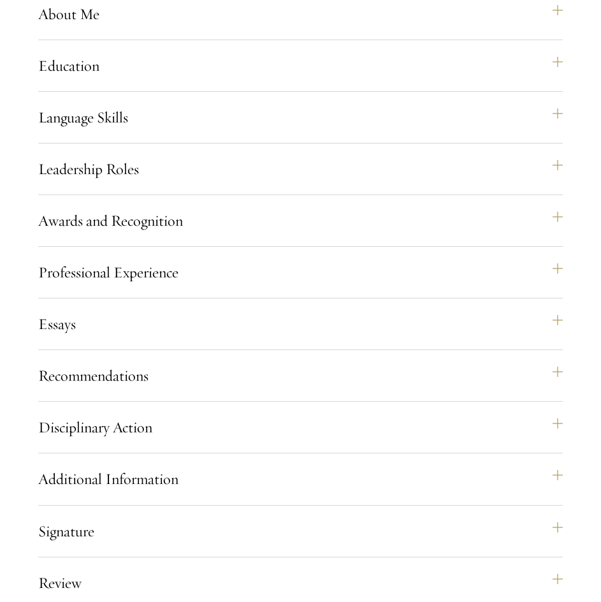
scroll to position [1224, 0]
click at [409, 390] on button "Recommendations" at bounding box center [307, 375] width 525 height 31
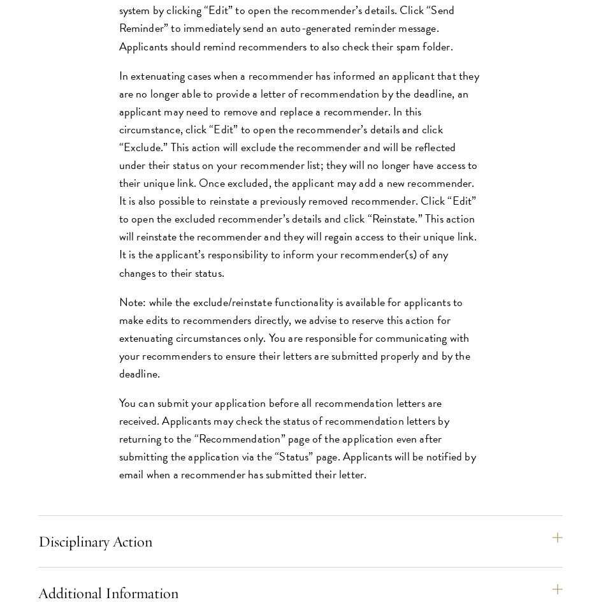
scroll to position [1887, 0]
